Goal: Transaction & Acquisition: Purchase product/service

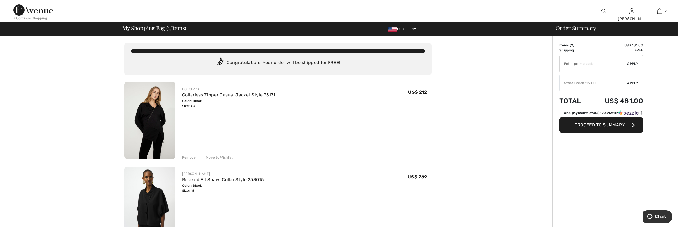
click at [568, 65] on input "TEXT" at bounding box center [594, 63] width 68 height 17
click at [584, 84] on div "Store Credit: 29.00" at bounding box center [594, 82] width 68 height 5
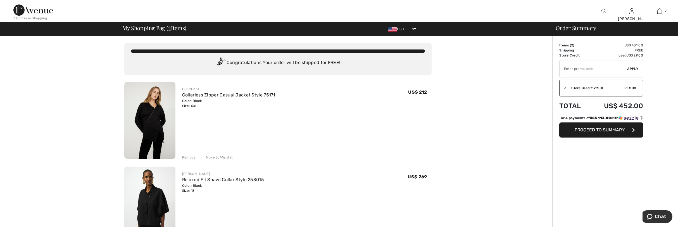
click at [566, 70] on input "TEXT" at bounding box center [594, 68] width 68 height 17
type input "C"
click at [215, 156] on div "Move to Wishlist" at bounding box center [217, 157] width 32 height 5
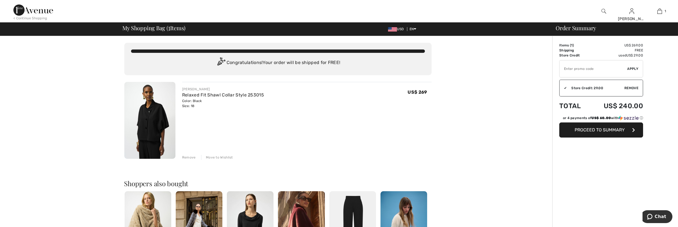
click at [568, 70] on input "TEXT" at bounding box center [594, 68] width 68 height 17
click at [632, 71] on div "✔ Apply Remove" at bounding box center [601, 68] width 84 height 17
click at [633, 67] on span "Apply" at bounding box center [632, 68] width 11 height 5
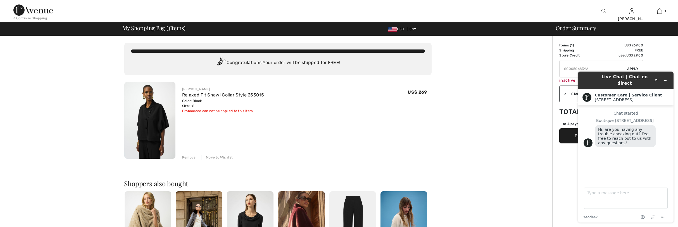
click at [665, 54] on div "Order Summary Details Items ( 1 ) US$ 269.00 Promo code US$ 0.00 Shipping Free …" at bounding box center [615, 214] width 126 height 357
click at [514, 70] on div "You are only US$ 0.00 away from FREE SHIPPING! Continue Shopping > Congratulati…" at bounding box center [277, 214] width 549 height 357
click at [665, 79] on icon "Minimize widget" at bounding box center [665, 81] width 4 height 4
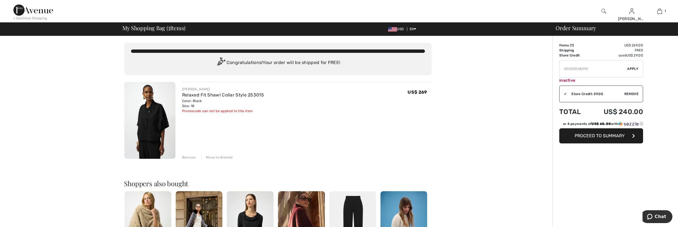
click at [588, 68] on input "TEXT" at bounding box center [594, 68] width 68 height 17
click at [631, 69] on span "Apply" at bounding box center [632, 68] width 11 height 5
click at [589, 70] on input "TEXT" at bounding box center [594, 68] width 68 height 17
type input "GC005068392"
click at [637, 68] on span "Apply" at bounding box center [632, 68] width 11 height 5
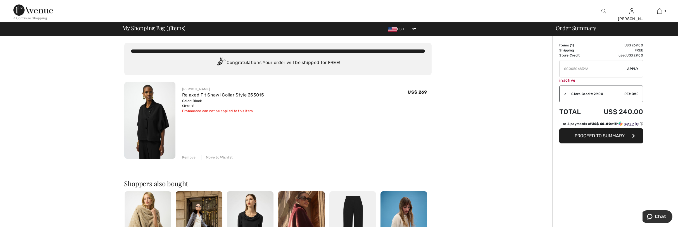
click at [157, 113] on img at bounding box center [149, 120] width 51 height 77
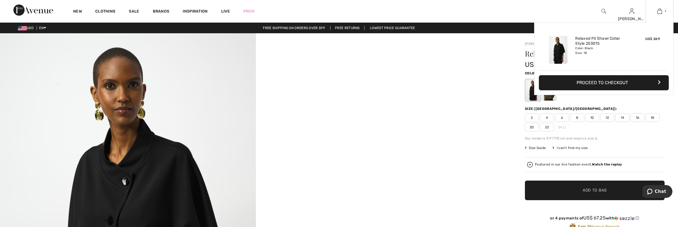
click at [661, 10] on img at bounding box center [659, 11] width 5 height 7
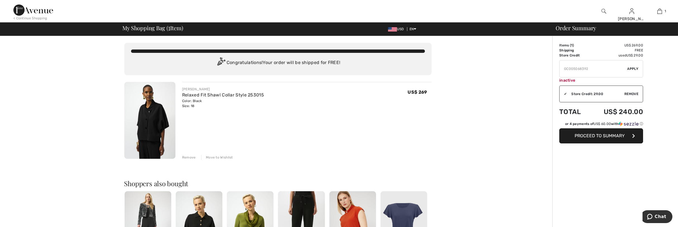
type input "GC005068392"
type input "NEW15"
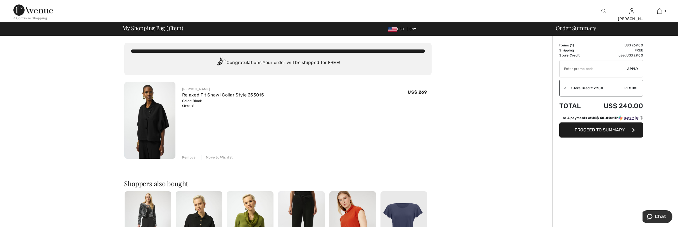
type input "GC005068392"
drag, startPoint x: 321, startPoint y: 121, endPoint x: 333, endPoint y: 118, distance: 12.1
click at [333, 118] on div "JOSEPH RIBKOFF Relaxed Fit Shawl Collar Style 253015 Color: Black Size: 18 Fina…" at bounding box center [306, 121] width 249 height 78
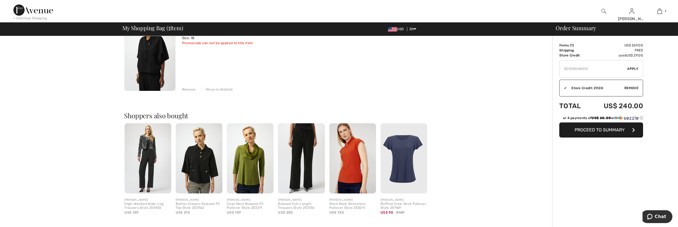
scroll to position [64, 0]
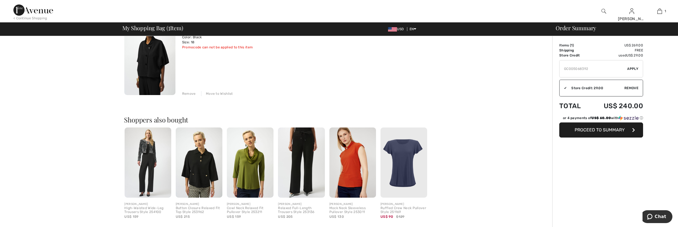
click at [195, 161] on img at bounding box center [199, 162] width 47 height 70
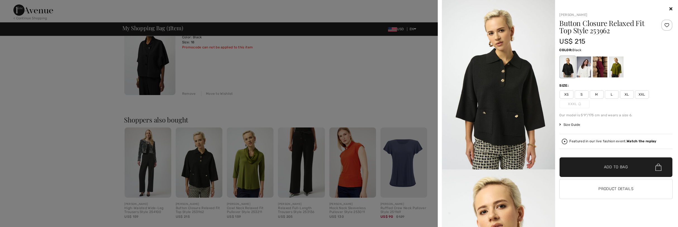
click at [671, 8] on icon at bounding box center [670, 8] width 3 height 4
